Goal: Find specific page/section: Find specific page/section

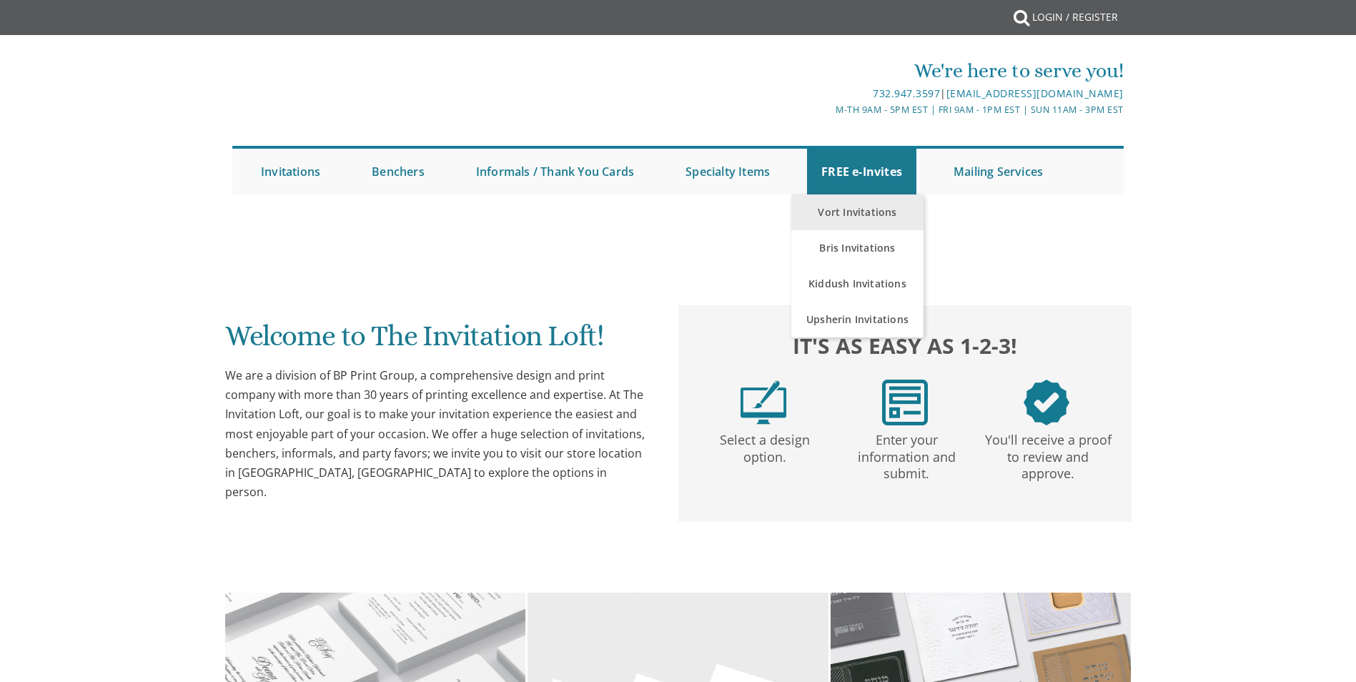
click at [854, 215] on link "Vort Invitations" at bounding box center [857, 212] width 132 height 36
click at [845, 213] on link "Vort Invitations" at bounding box center [857, 212] width 132 height 36
click at [862, 212] on link "Vort Invitations" at bounding box center [857, 212] width 132 height 36
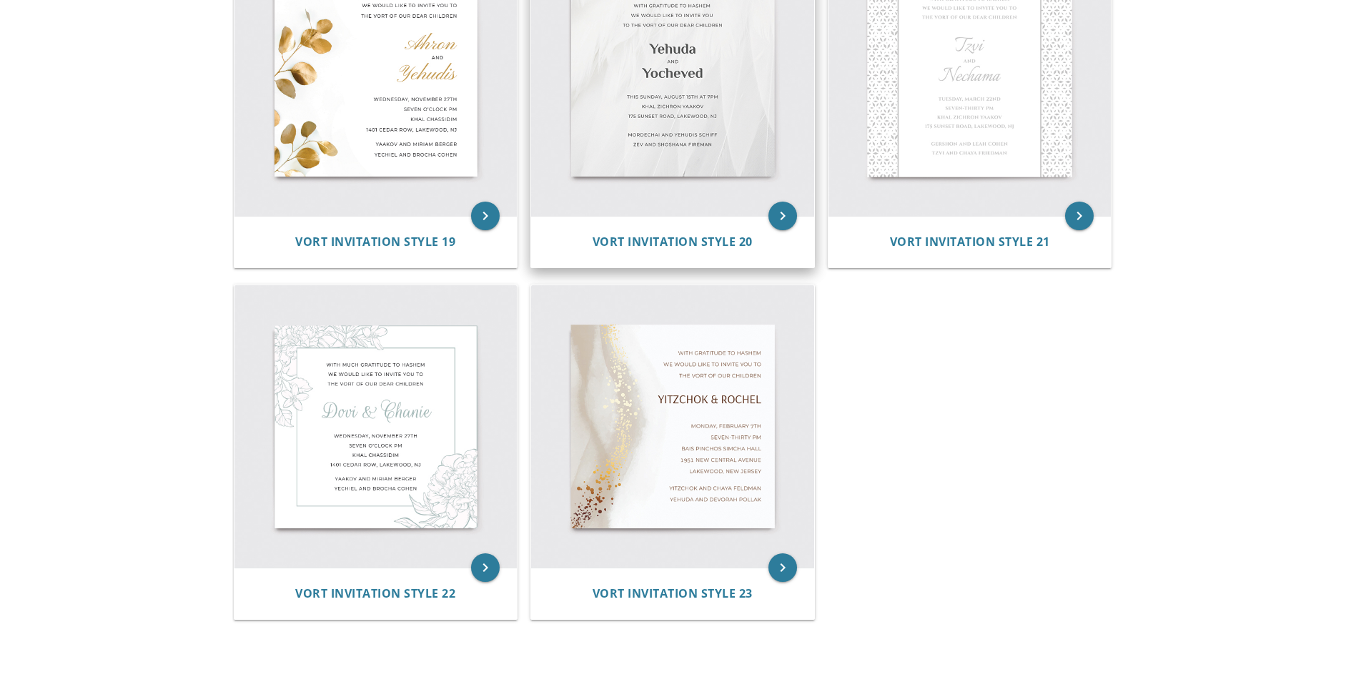
scroll to position [2430, 0]
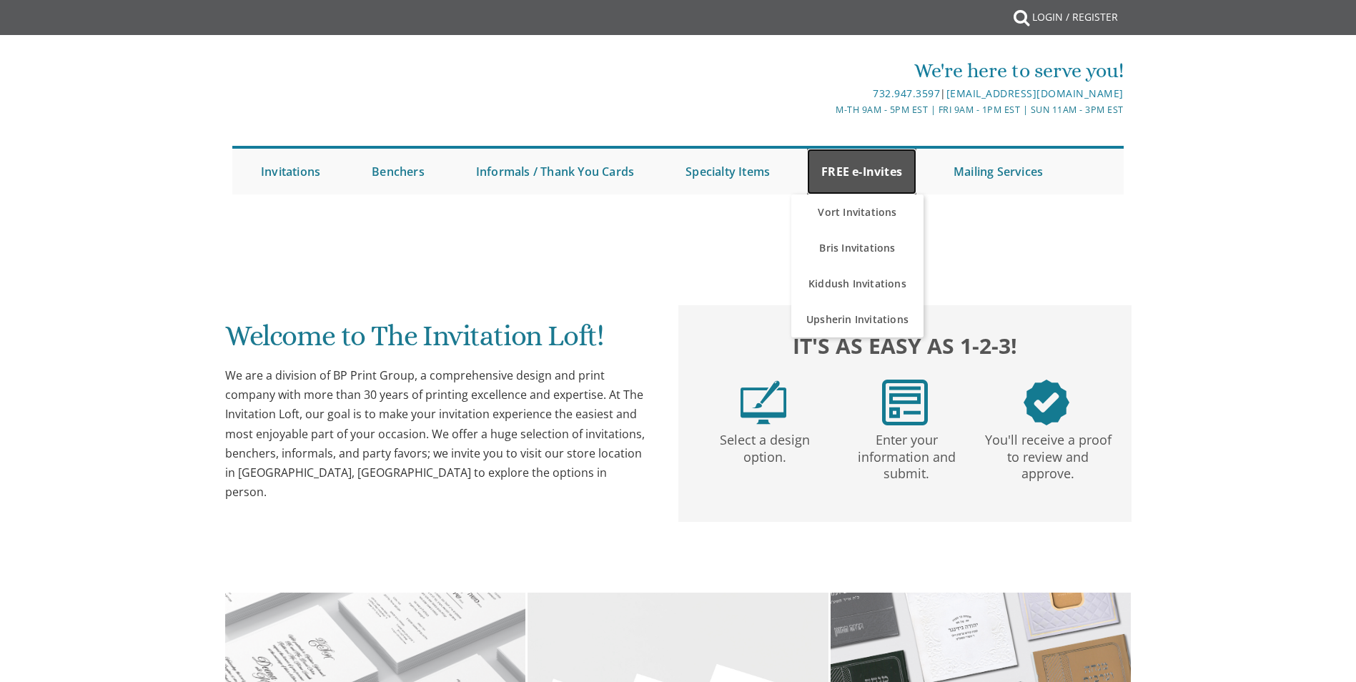
click at [873, 169] on link "FREE e-Invites" at bounding box center [861, 172] width 109 height 46
click at [876, 245] on link "Bris Invitations" at bounding box center [857, 248] width 132 height 36
click at [856, 247] on link "Bris Invitations" at bounding box center [857, 248] width 132 height 36
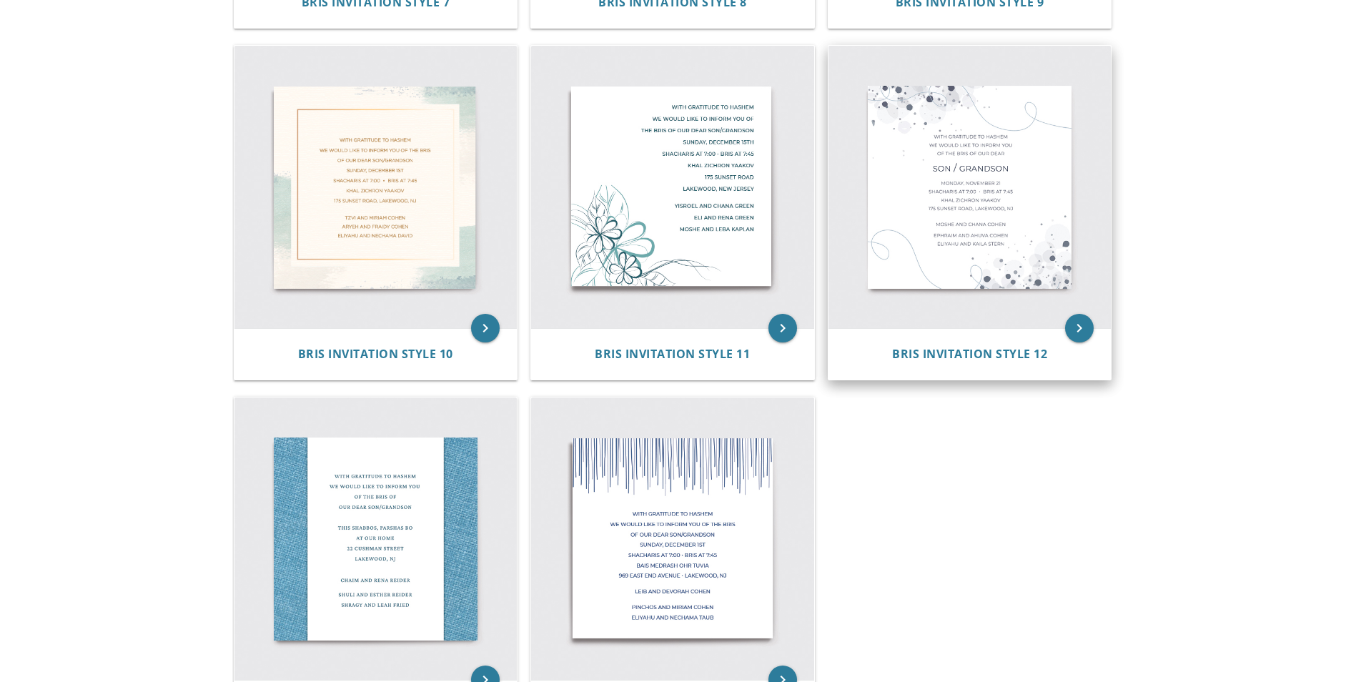
scroll to position [1173, 0]
